Goal: Task Accomplishment & Management: Manage account settings

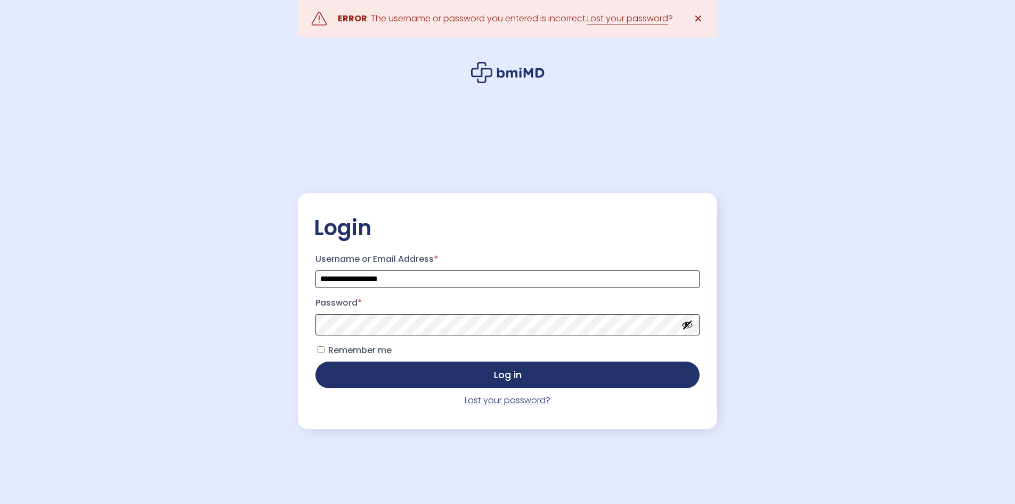
click at [487, 399] on link "Lost your password?" at bounding box center [508, 400] width 86 height 12
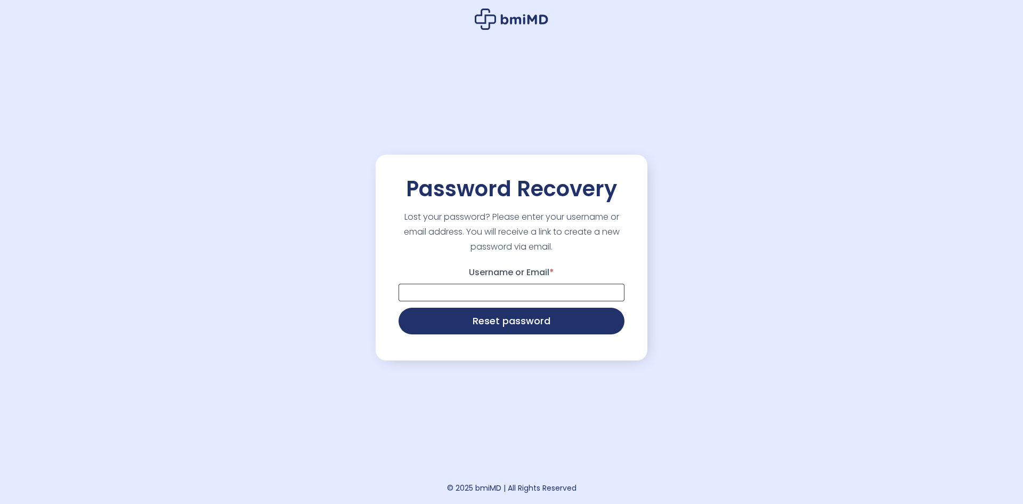
click at [509, 293] on input "Username or Email *" at bounding box center [512, 292] width 226 height 18
type input "**********"
click at [505, 322] on button "Reset password" at bounding box center [512, 319] width 226 height 27
